Goal: Task Accomplishment & Management: Manage account settings

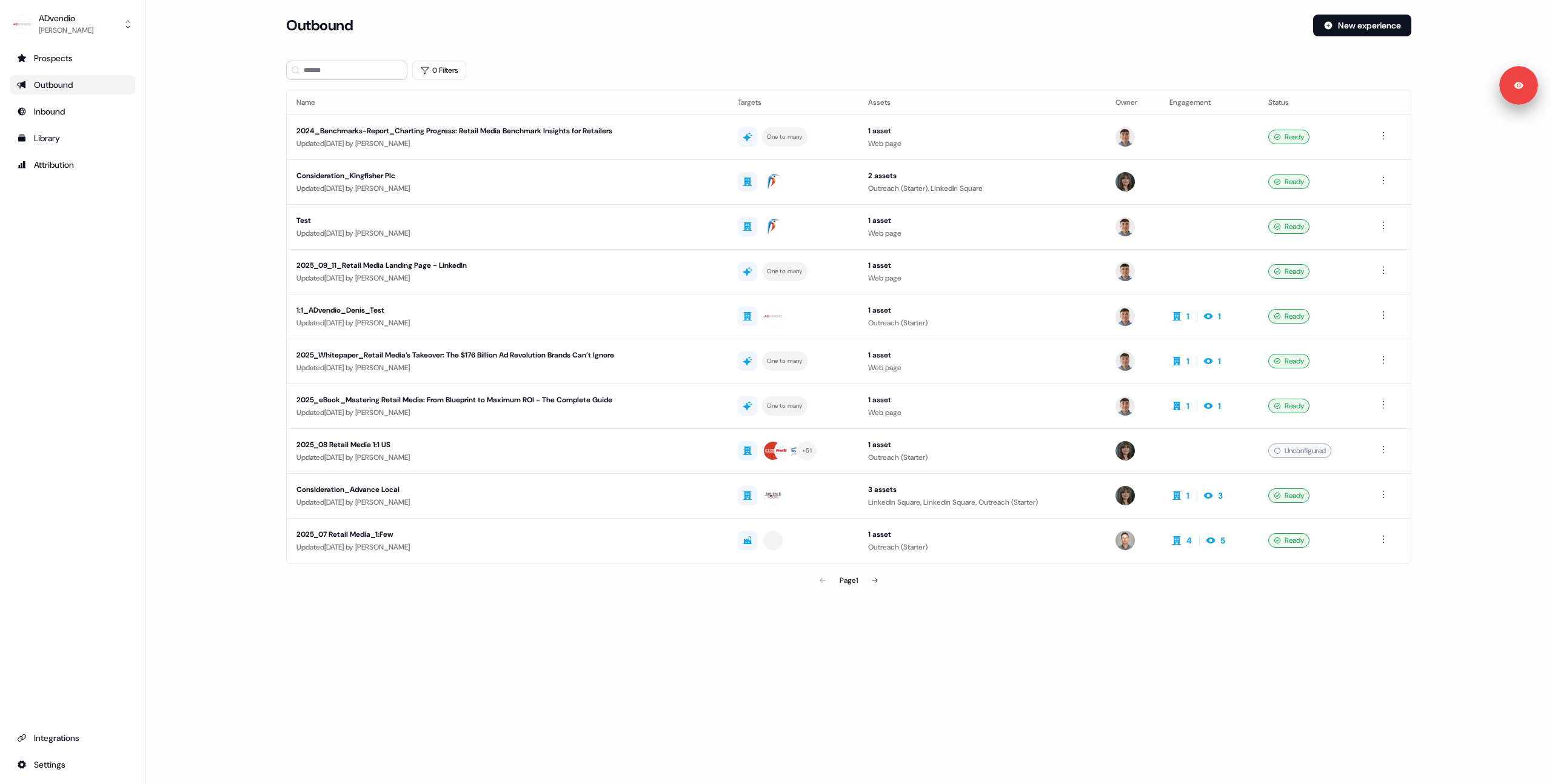
click at [215, 294] on main "Loading... Outbound New experience 0 Filters Name Targets Assets Owner Engageme…" at bounding box center [848, 320] width 1406 height 612
click at [202, 155] on main "Loading... Outbound New experience 0 Filters Name Targets Assets Owner Engageme…" at bounding box center [848, 320] width 1406 height 612
click at [940, 30] on div "Outbound" at bounding box center [795, 25] width 1017 height 22
click at [577, 130] on div "2024_Benchmarks-Report_Charting Progress: Retail Media Benchmark Insights for R…" at bounding box center [490, 131] width 388 height 12
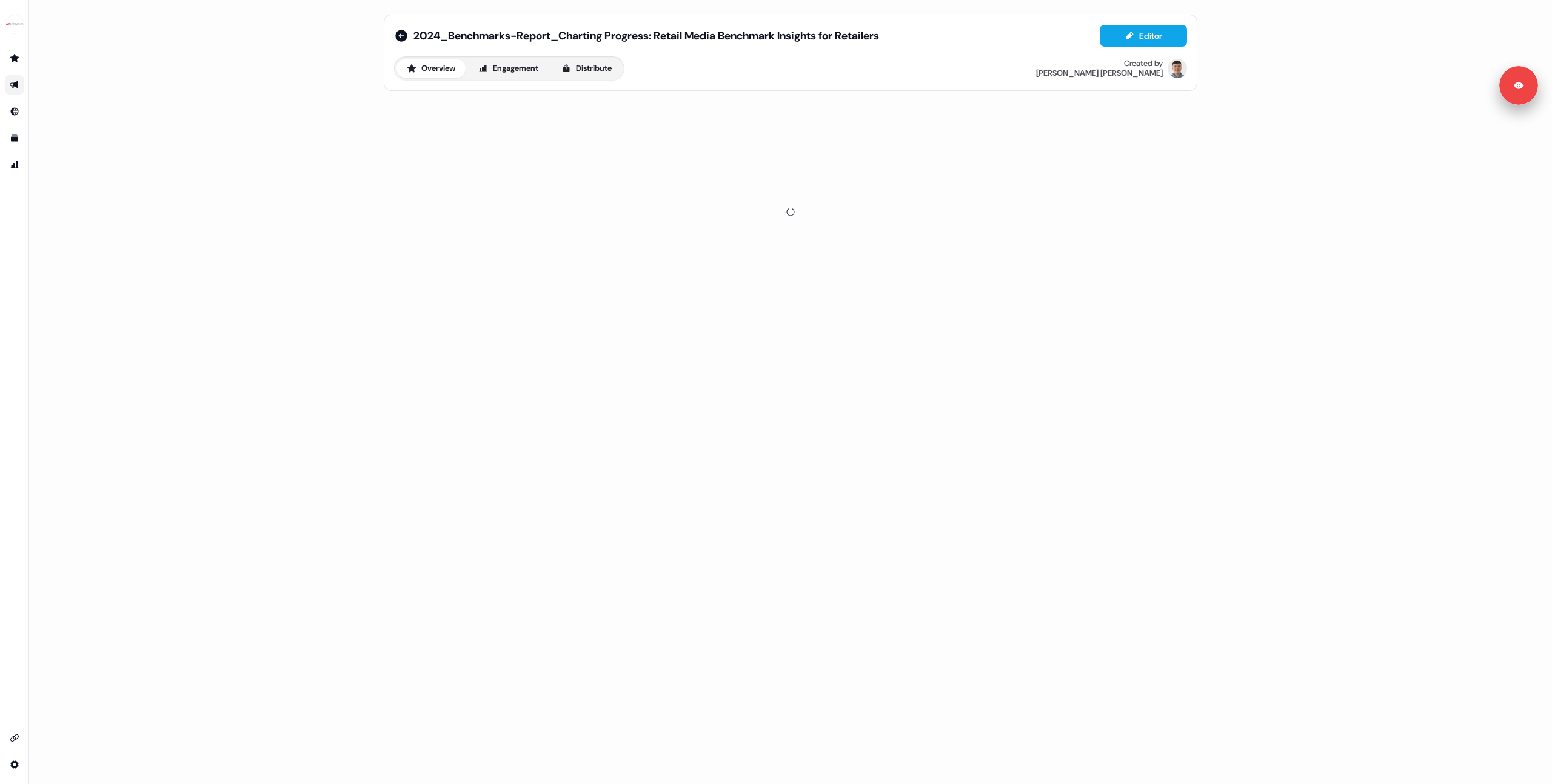
click at [351, 129] on div "2024_Benchmarks-Report_Charting Progress: Retail Media Benchmark Insights for R…" at bounding box center [790, 392] width 1523 height 784
click at [20, 137] on link "Go to templates" at bounding box center [14, 138] width 20 height 20
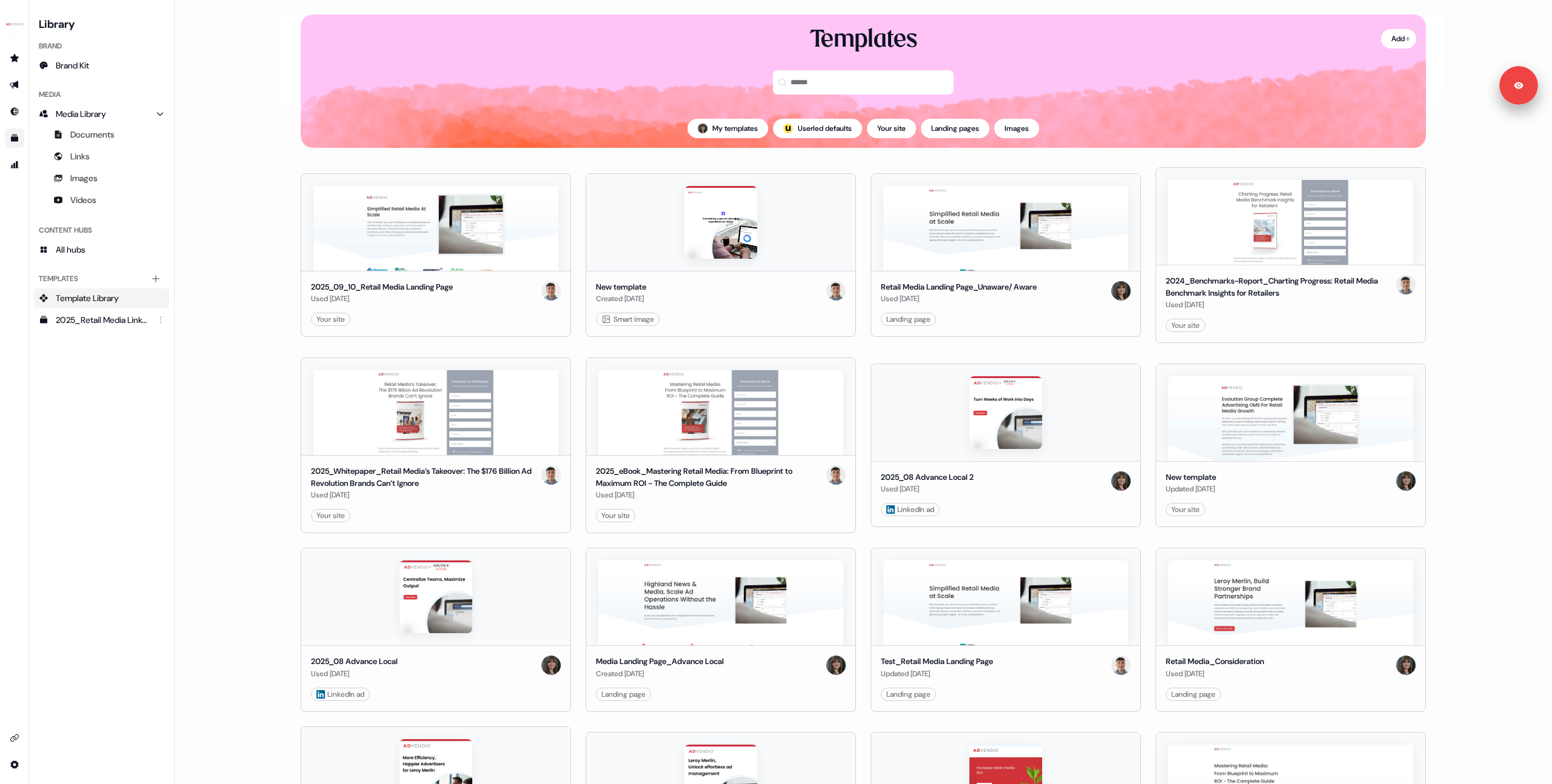
click at [257, 261] on main "Loading... Add Templates My templates ; Userled defaults Your site Landing page…" at bounding box center [863, 392] width 1378 height 784
click at [781, 319] on link "Edit" at bounding box center [781, 319] width 12 height 12
click at [775, 322] on link "Edit" at bounding box center [781, 319] width 12 height 12
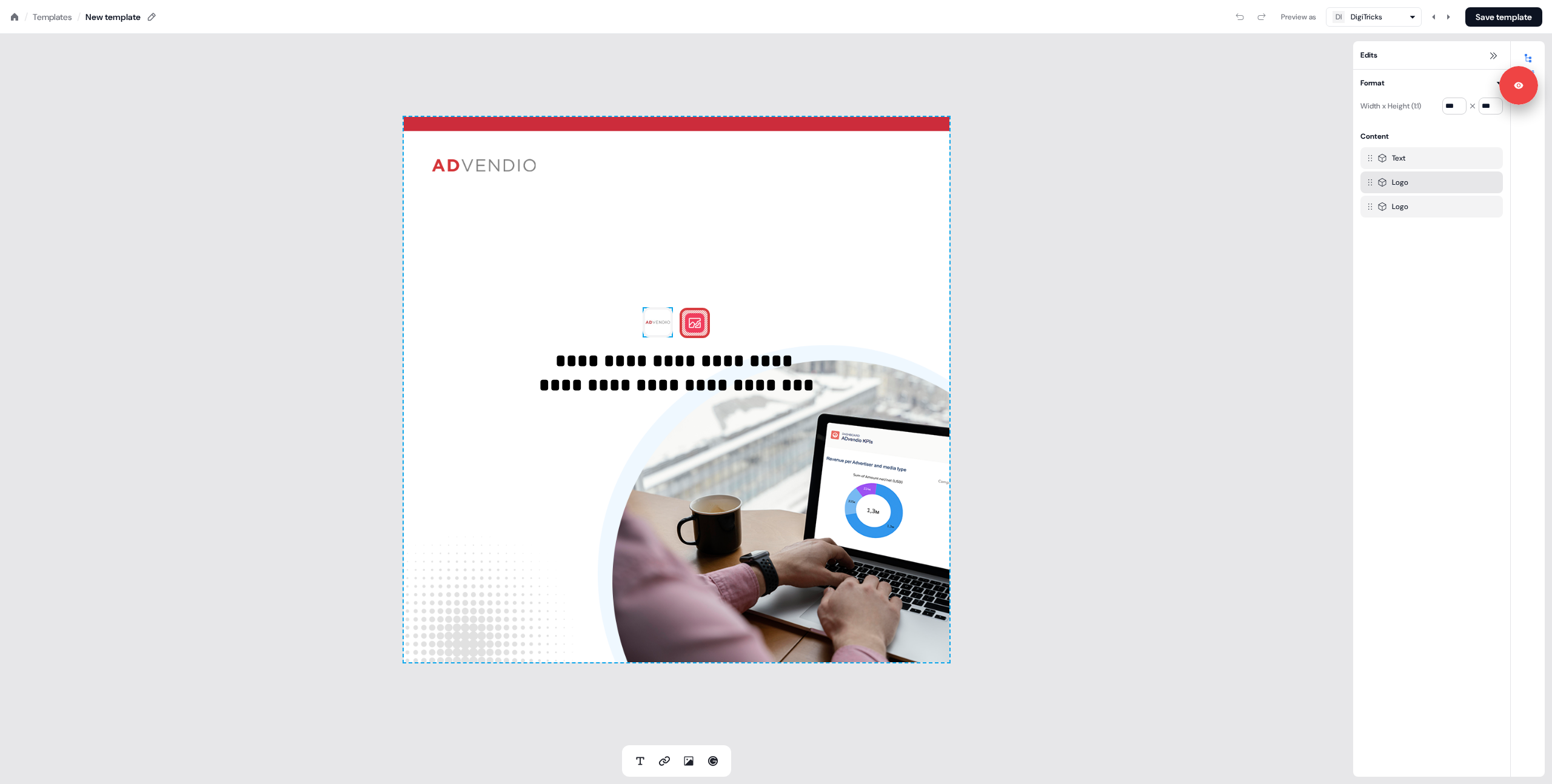
drag, startPoint x: 605, startPoint y: 270, endPoint x: 1348, endPoint y: 174, distance: 749.2
click at [605, 270] on div "**********" at bounding box center [677, 390] width 546 height 546
drag, startPoint x: 1261, startPoint y: 246, endPoint x: 1372, endPoint y: 157, distance: 142.3
click at [1263, 244] on div "**********" at bounding box center [676, 389] width 1353 height 711
drag, startPoint x: 1509, startPoint y: 131, endPoint x: 1487, endPoint y: 177, distance: 51.0
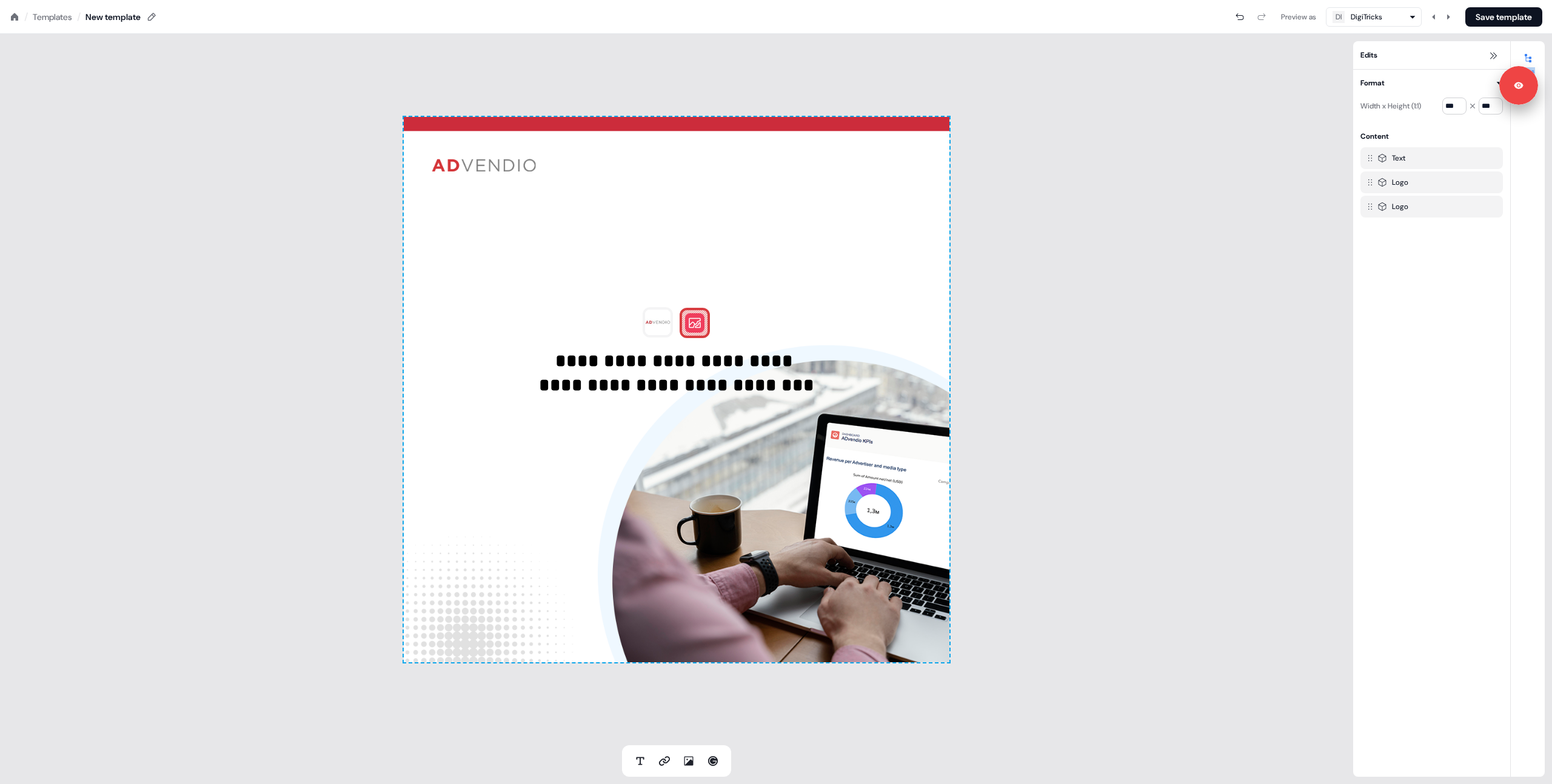
click at [1498, 422] on div "Edits Format Width x Height (1:1) *** *** Content Text Logo Logo Edits" at bounding box center [1448, 409] width 192 height 736
drag, startPoint x: 1514, startPoint y: 96, endPoint x: 1498, endPoint y: 536, distance: 440.3
click at [1523, 540] on div "Signed in as [PERSON_NAME] Sign out" at bounding box center [1464, 531] width 166 height 39
drag, startPoint x: 1232, startPoint y: 552, endPoint x: 841, endPoint y: 540, distance: 391.2
click at [1184, 555] on div "**********" at bounding box center [676, 389] width 1353 height 711
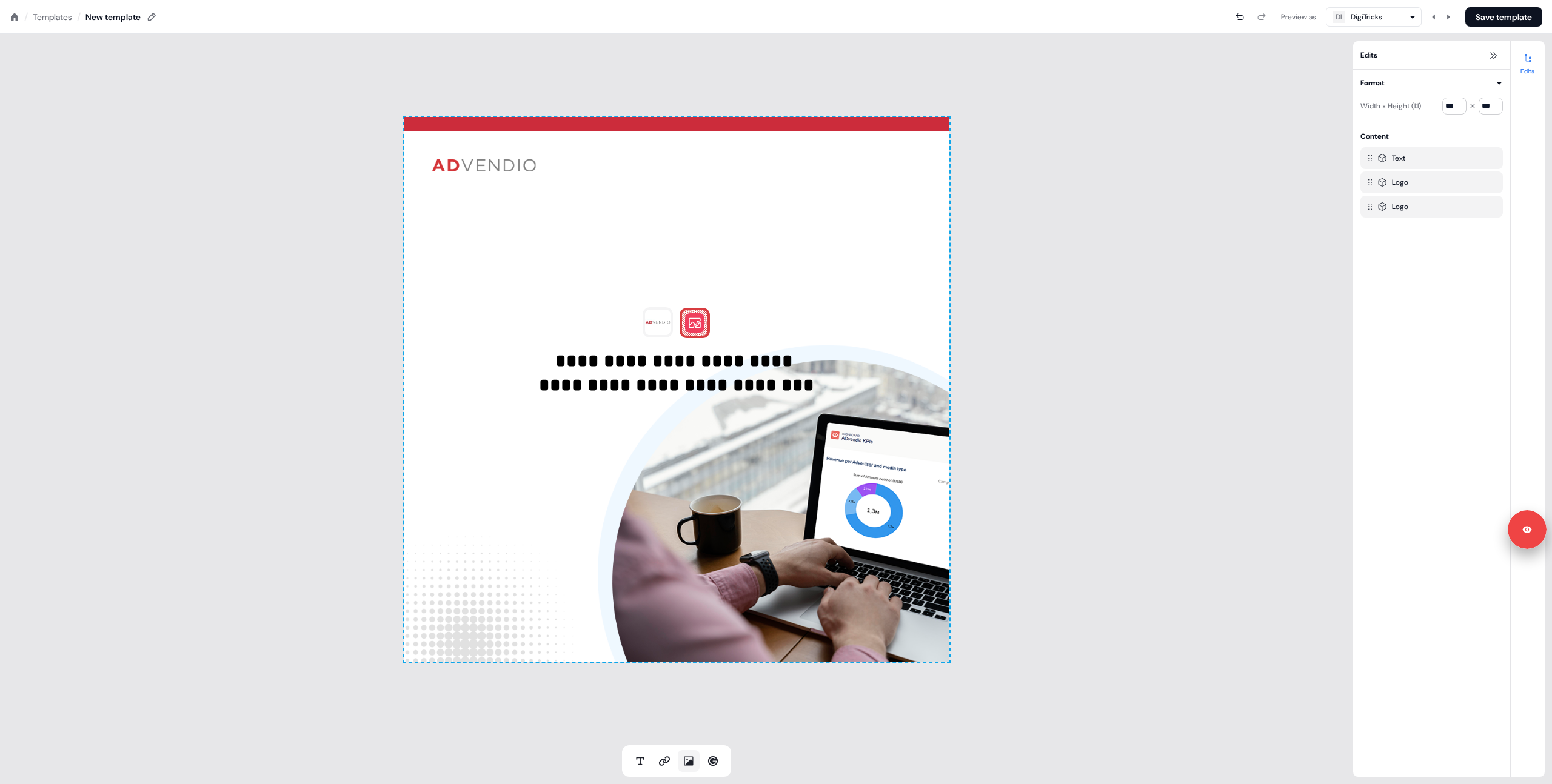
click at [686, 763] on icon at bounding box center [689, 761] width 12 height 12
click at [596, 439] on div at bounding box center [677, 390] width 546 height 546
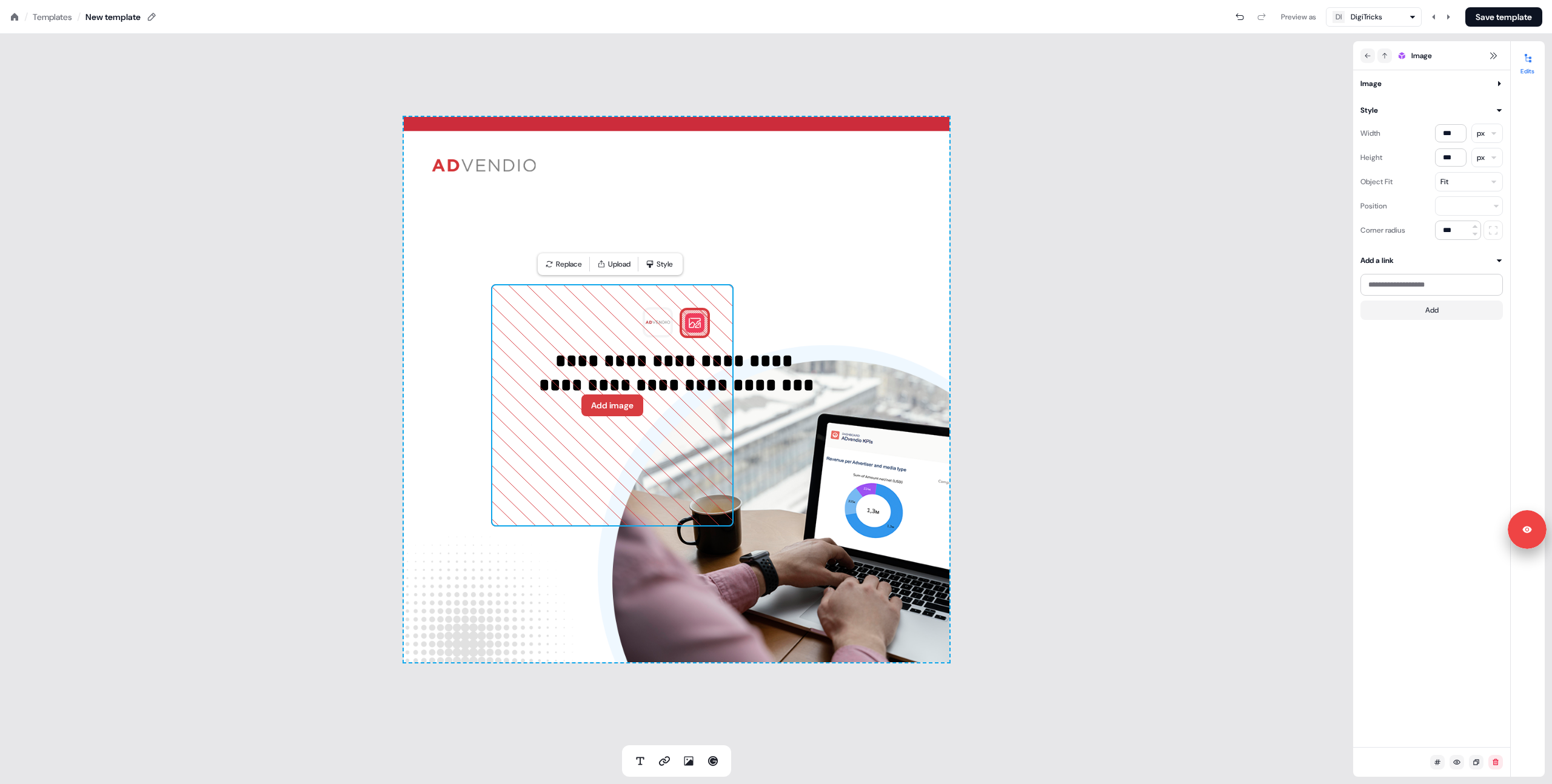
click at [515, 326] on div "**********" at bounding box center [677, 390] width 546 height 546
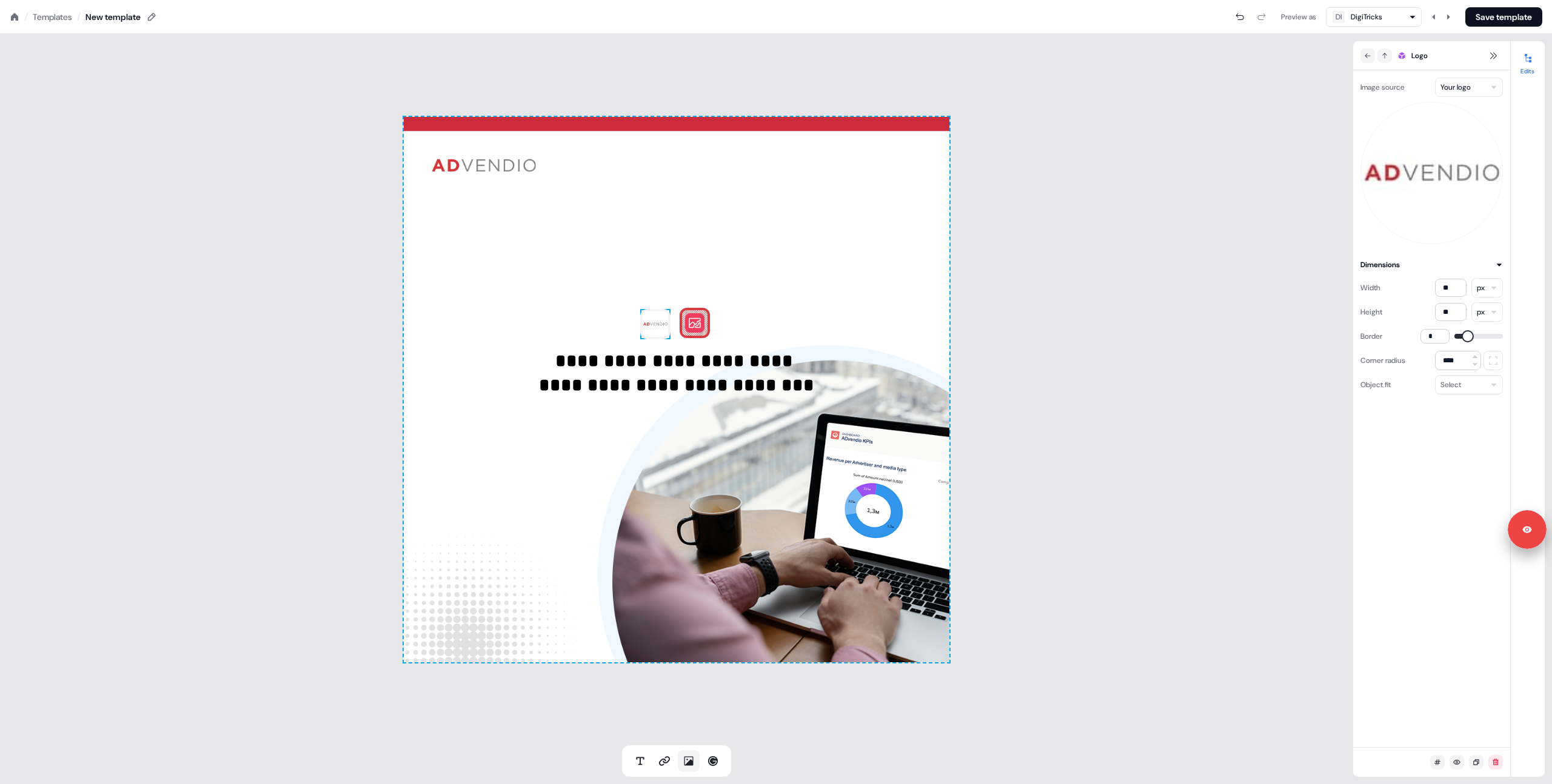
click at [687, 764] on icon at bounding box center [689, 761] width 12 height 12
click at [552, 455] on div at bounding box center [677, 390] width 546 height 546
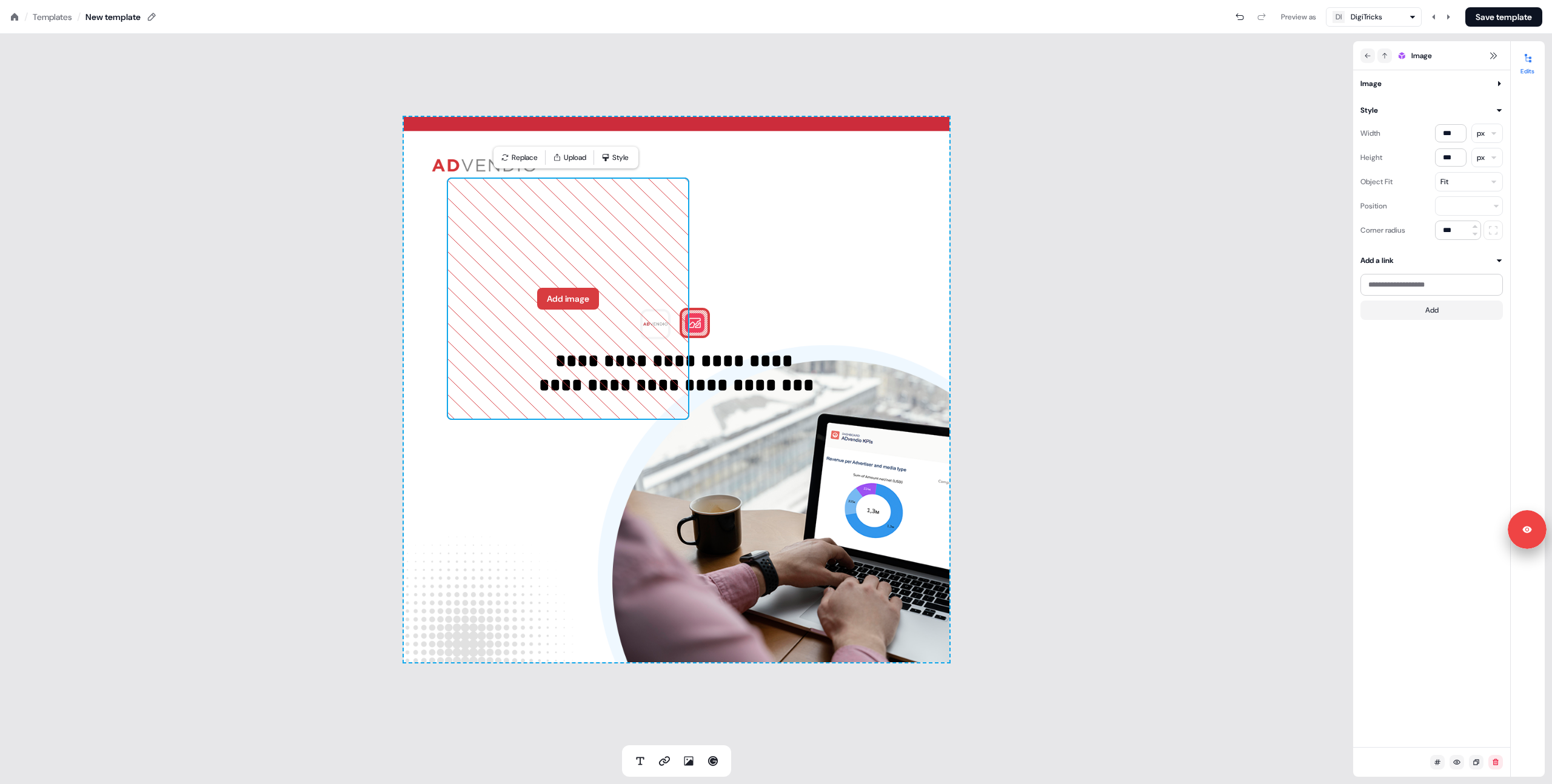
drag, startPoint x: 797, startPoint y: 361, endPoint x: 544, endPoint y: 271, distance: 268.5
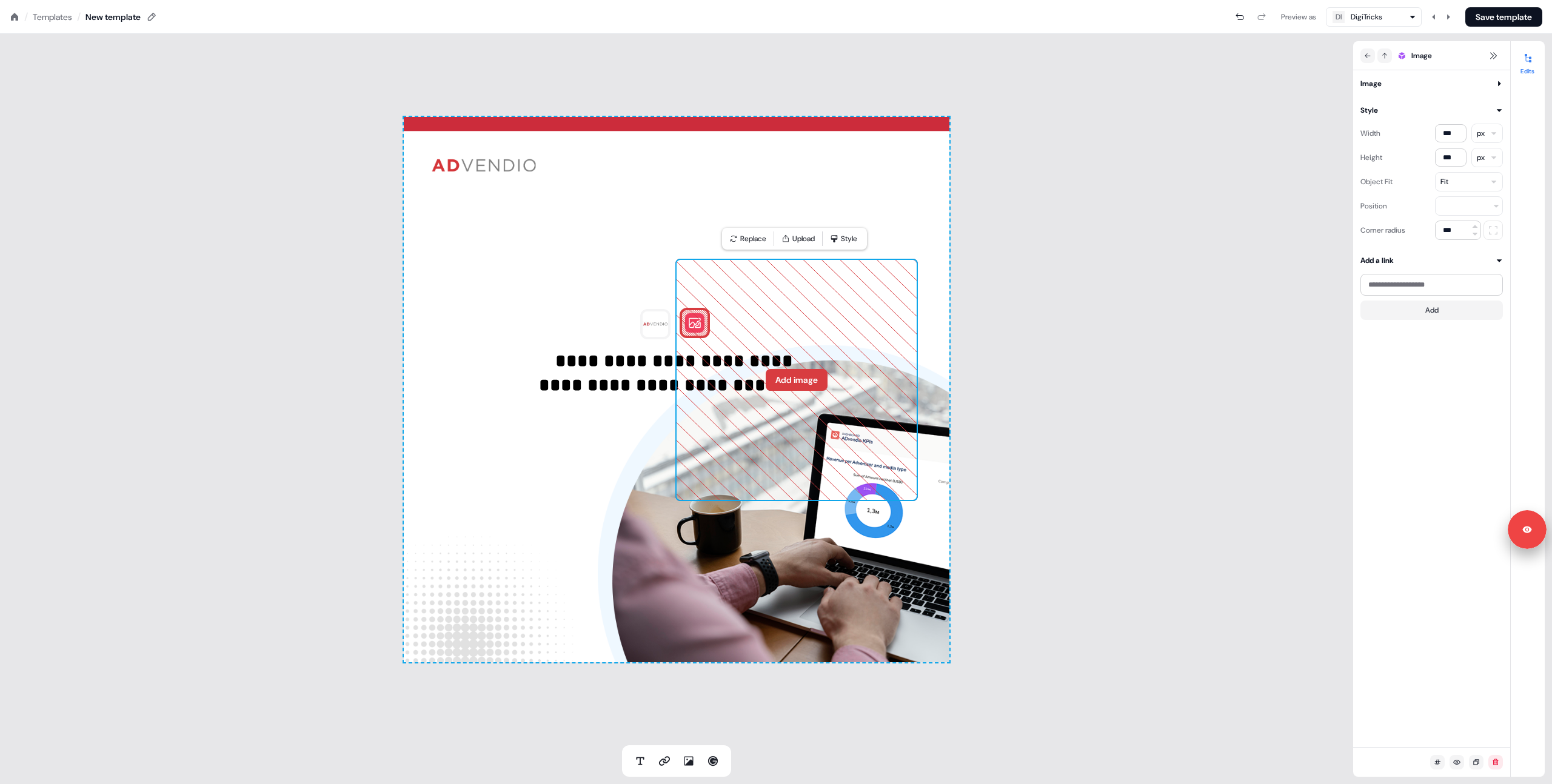
drag, startPoint x: 613, startPoint y: 562, endPoint x: 771, endPoint y: 338, distance: 274.1
click at [252, 271] on div "**********" at bounding box center [676, 389] width 1353 height 711
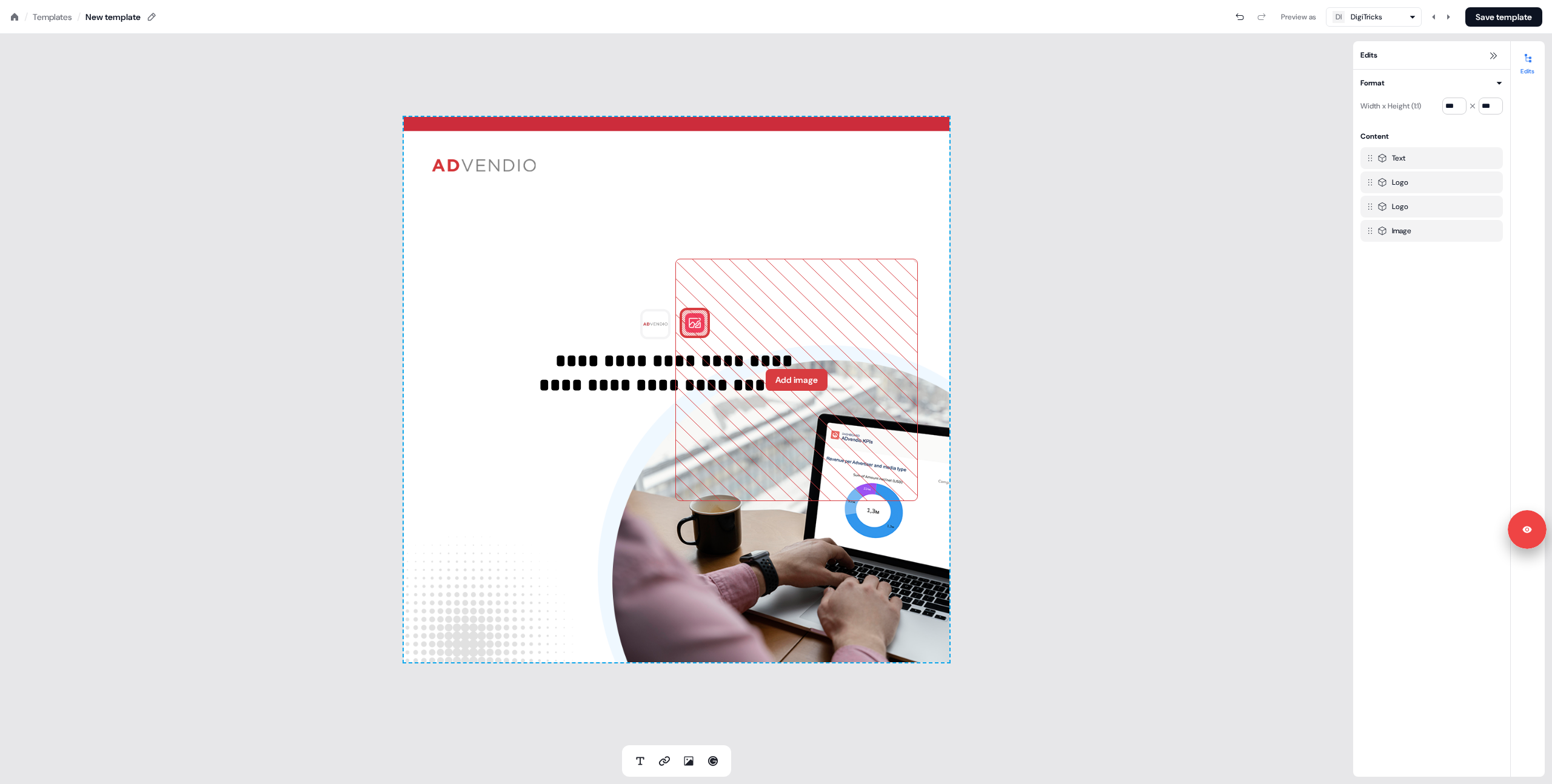
click at [19, 14] on div "/ Templates /" at bounding box center [45, 17] width 71 height 14
drag, startPoint x: 855, startPoint y: 280, endPoint x: 632, endPoint y: 259, distance: 224.0
click at [854, 280] on icon at bounding box center [796, 380] width 241 height 241
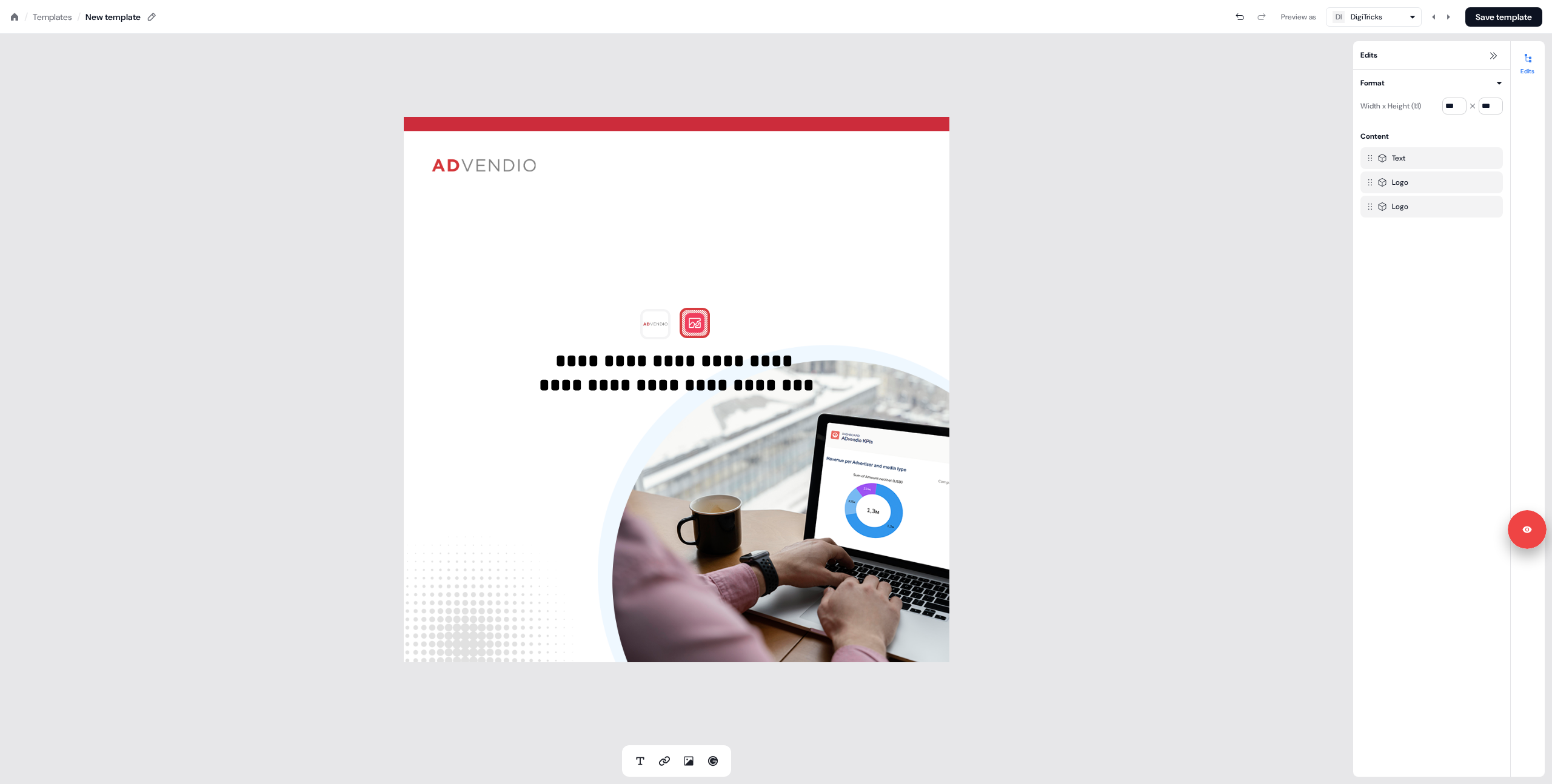
drag, startPoint x: 99, startPoint y: 230, endPoint x: 83, endPoint y: 71, distance: 159.8
click at [90, 219] on div "**********" at bounding box center [676, 389] width 1353 height 711
click at [10, 11] on div "/ Templates /" at bounding box center [45, 17] width 71 height 14
click at [13, 16] on icon at bounding box center [15, 17] width 8 height 8
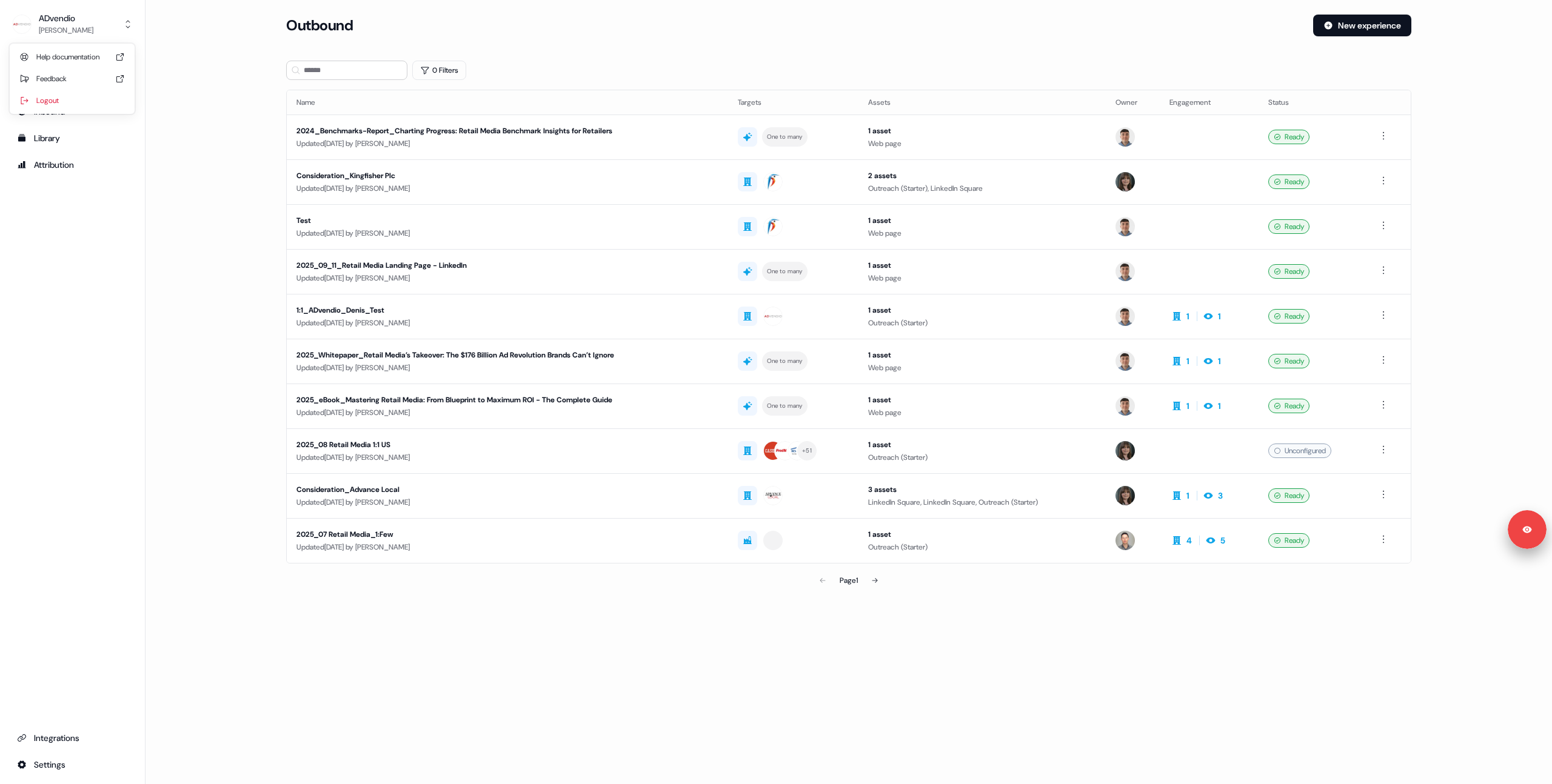
click at [64, 18] on div "ADvendio" at bounding box center [66, 18] width 55 height 12
drag, startPoint x: 76, startPoint y: 98, endPoint x: 71, endPoint y: 82, distance: 16.8
click at [76, 98] on div "Logout" at bounding box center [71, 100] width 115 height 22
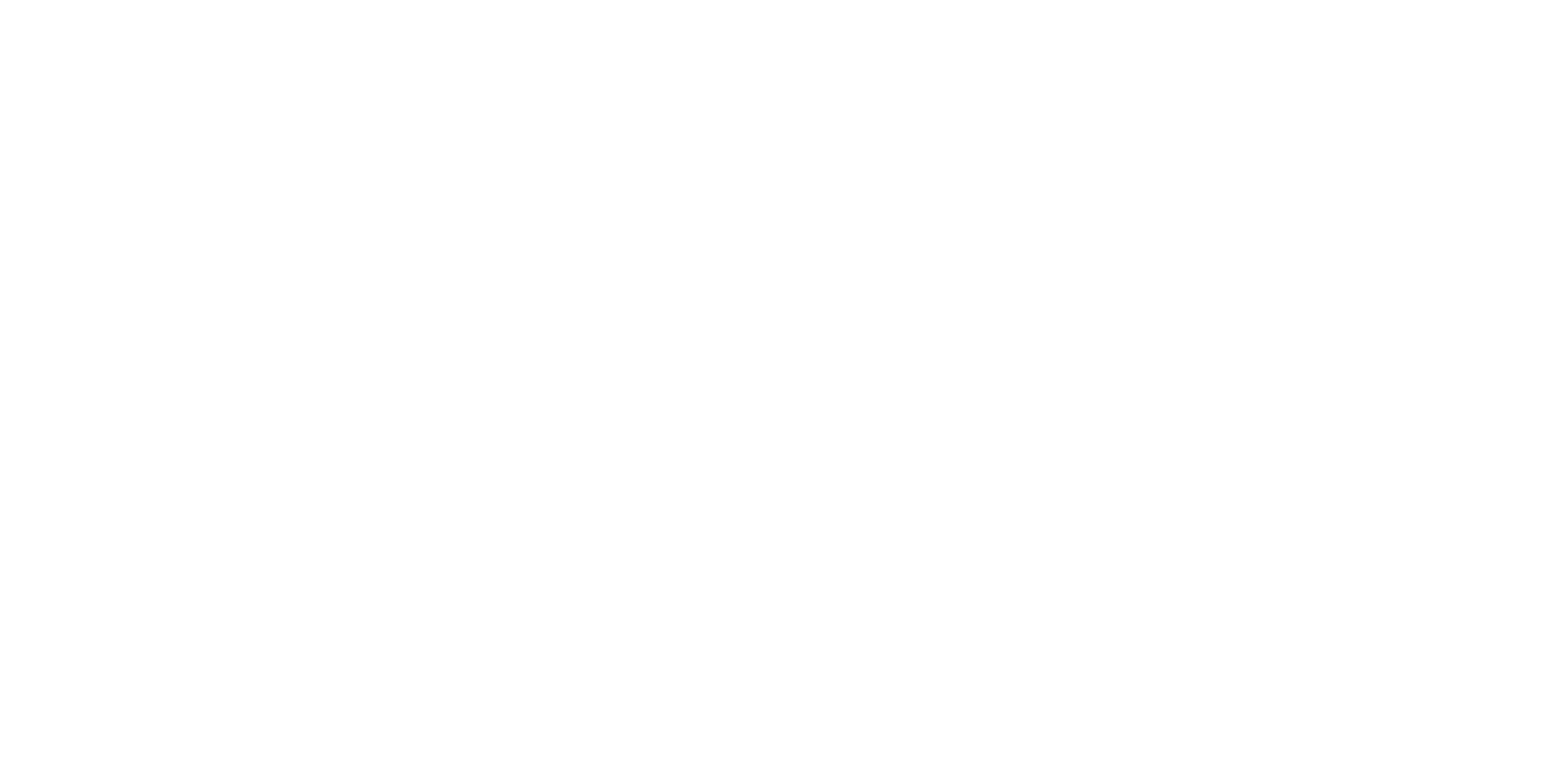
click at [61, 0] on html at bounding box center [776, 0] width 1552 height 0
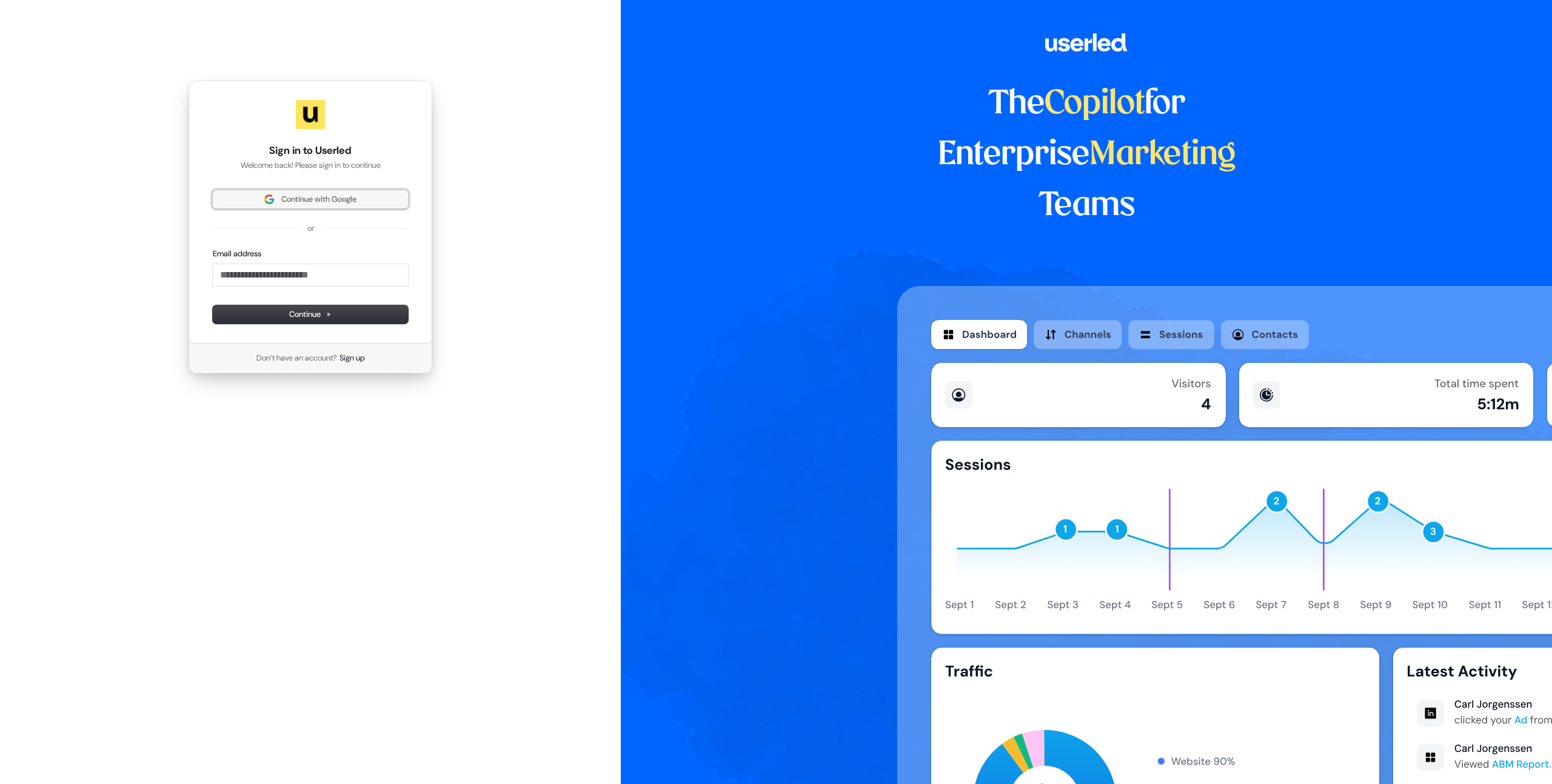
click at [252, 195] on span "Continue with Google" at bounding box center [311, 199] width 180 height 11
drag, startPoint x: 162, startPoint y: 121, endPoint x: 89, endPoint y: 86, distance: 81.0
click at [162, 121] on div "Sign in to Userled Welcome back! Please sign in to continue Continue with Googl…" at bounding box center [311, 227] width 621 height 455
